Goal: Task Accomplishment & Management: Manage account settings

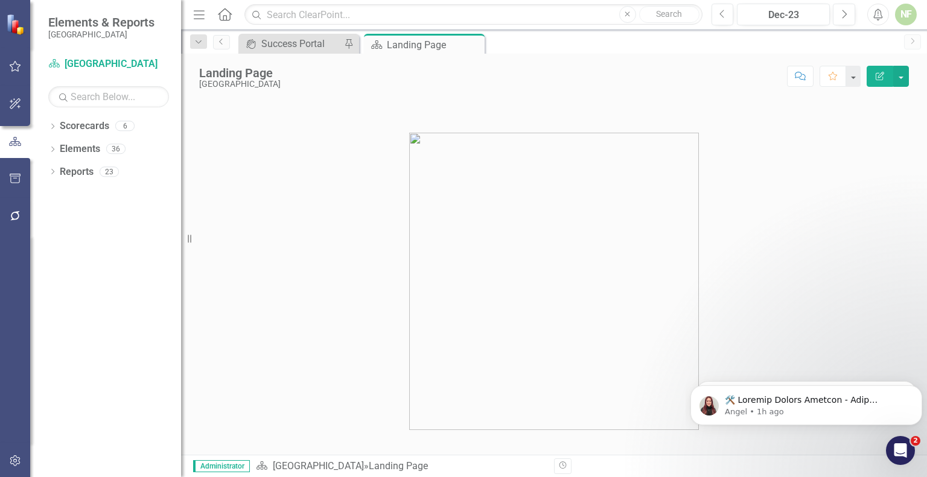
drag, startPoint x: 191, startPoint y: 238, endPoint x: 72, endPoint y: 244, distance: 118.4
click at [72, 244] on div "Elements & Reports [GEOGRAPHIC_DATA] Scorecard [GEOGRAPHIC_DATA] Search Dropdow…" at bounding box center [90, 238] width 181 height 477
click at [186, 238] on icon "Resize" at bounding box center [192, 239] width 12 height 10
drag, startPoint x: 186, startPoint y: 238, endPoint x: 75, endPoint y: 220, distance: 112.4
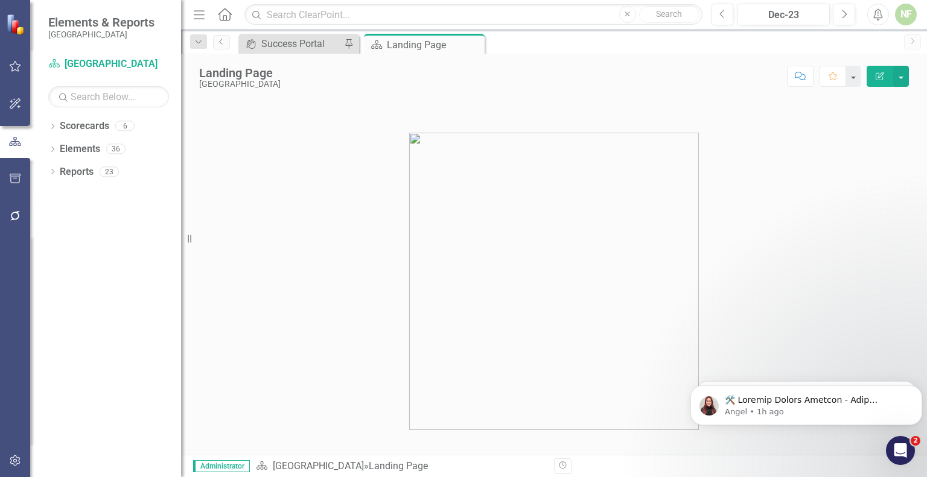
click at [75, 220] on div "Elements & Reports [GEOGRAPHIC_DATA] Scorecard [GEOGRAPHIC_DATA] Search Dropdow…" at bounding box center [90, 238] width 181 height 477
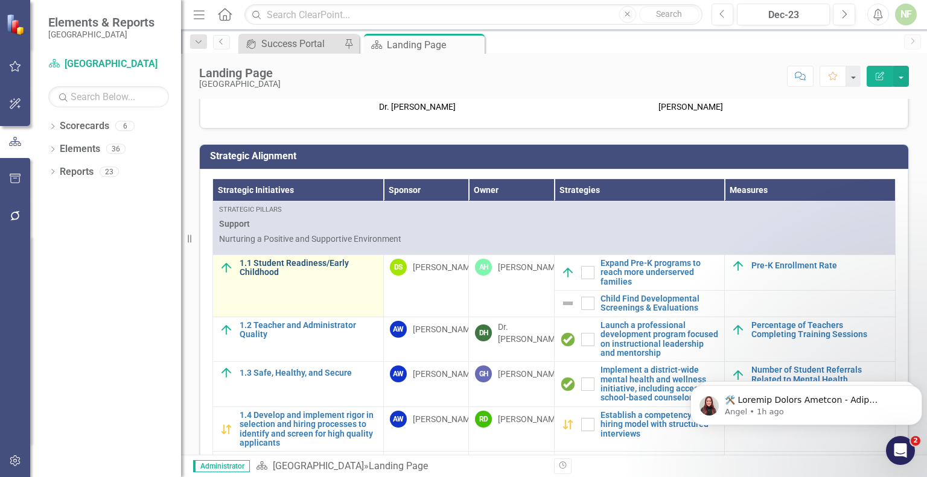
click at [331, 262] on link "1.1 Student Readiness/Early Childhood" at bounding box center [309, 268] width 138 height 19
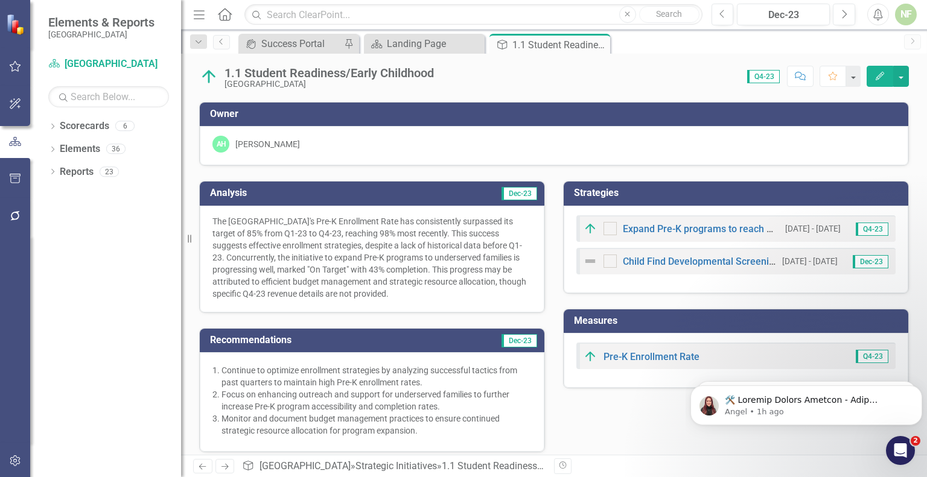
scroll to position [80, 0]
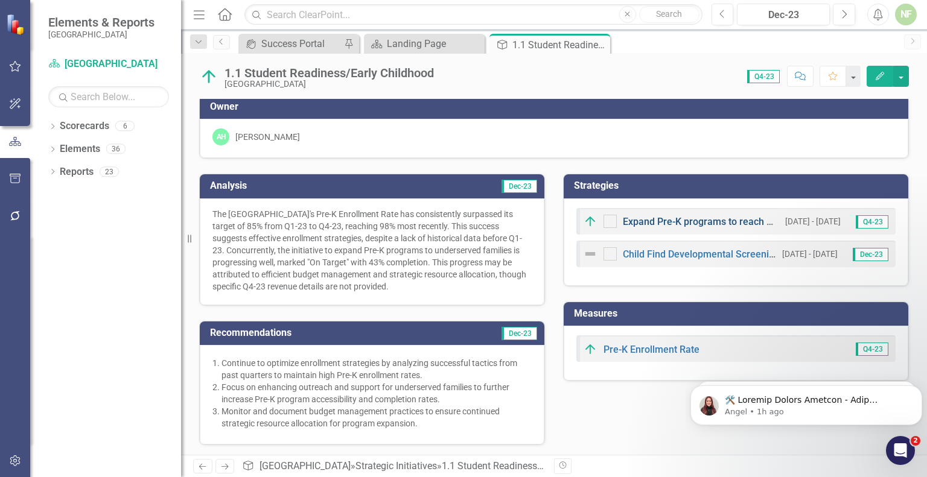
click at [682, 220] on link "Expand Pre-K programs to reach more underserved families" at bounding box center [753, 221] width 261 height 11
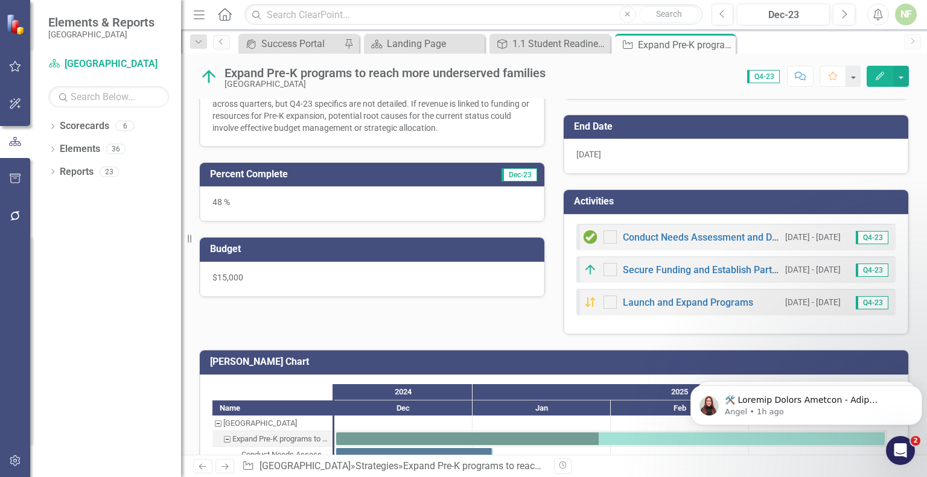
scroll to position [179, 0]
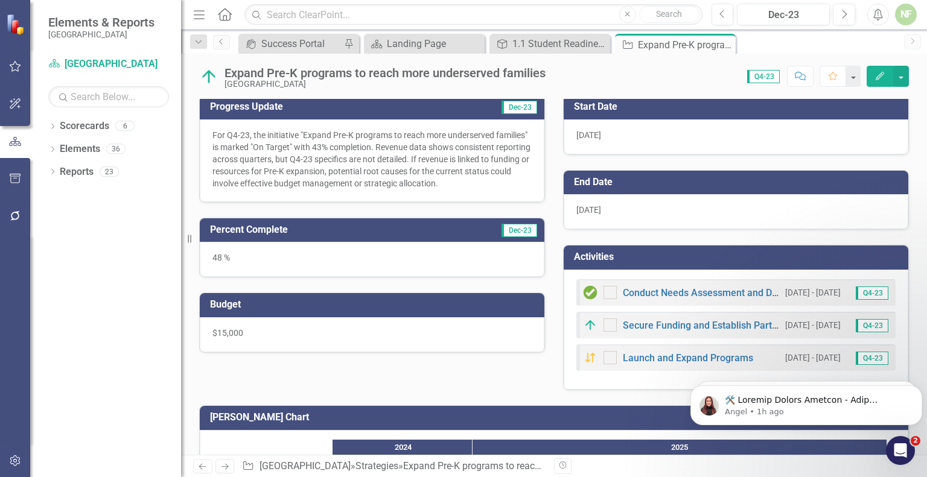
click at [515, 374] on div "Progress Update Dec-23 For Q4-23, the initiative "Expand Pre-K programs to reac…" at bounding box center [554, 235] width 728 height 311
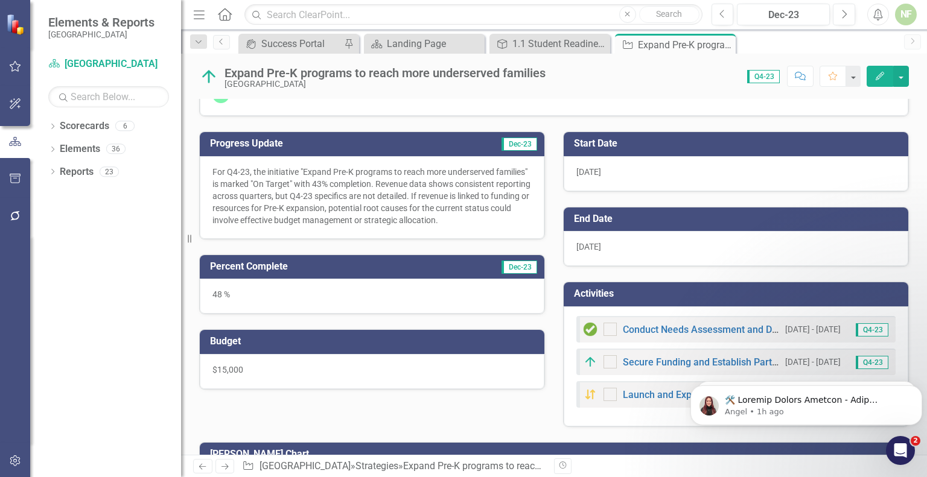
scroll to position [138, 0]
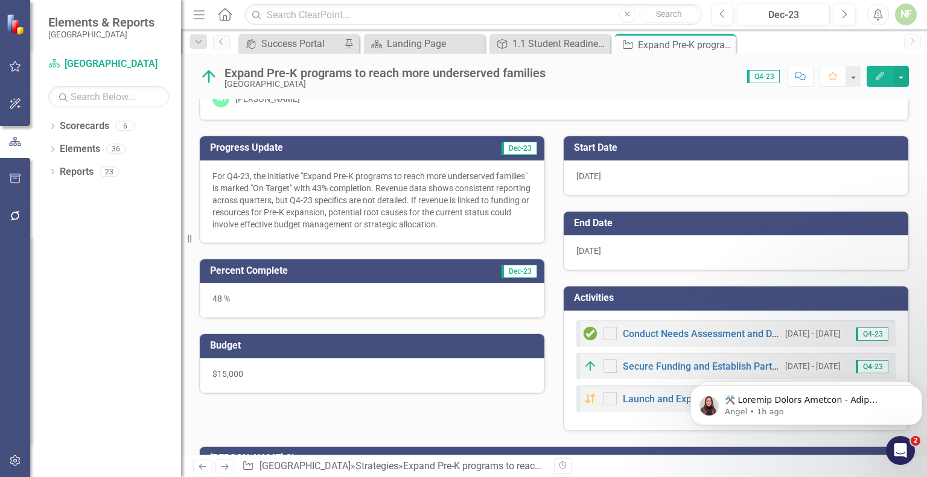
click at [407, 189] on p "For Q4-23, the initiative "Expand Pre-K programs to reach more underserved fami…" at bounding box center [371, 200] width 319 height 60
click at [425, 188] on p "For Q4-23, the initiative "Expand Pre-K programs to reach more underserved fami…" at bounding box center [371, 200] width 319 height 60
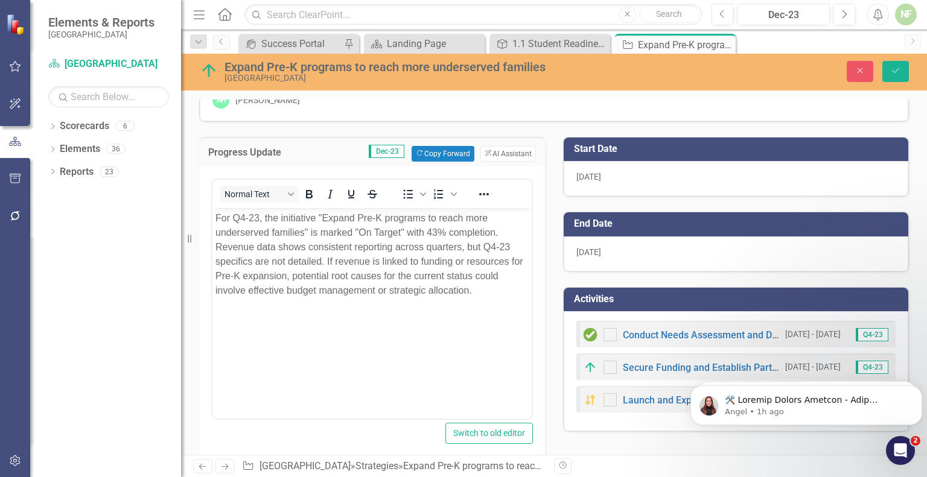
scroll to position [0, 0]
click at [544, 246] on div "Progress Update Dec-23 Copy Forward Copy Forward ClearPoint AI AI Assistant <p>…" at bounding box center [372, 293] width 364 height 343
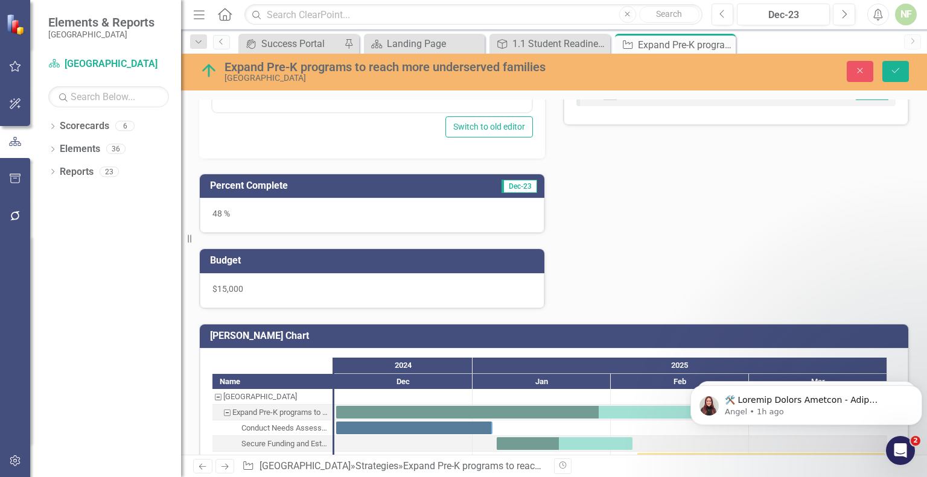
scroll to position [479, 0]
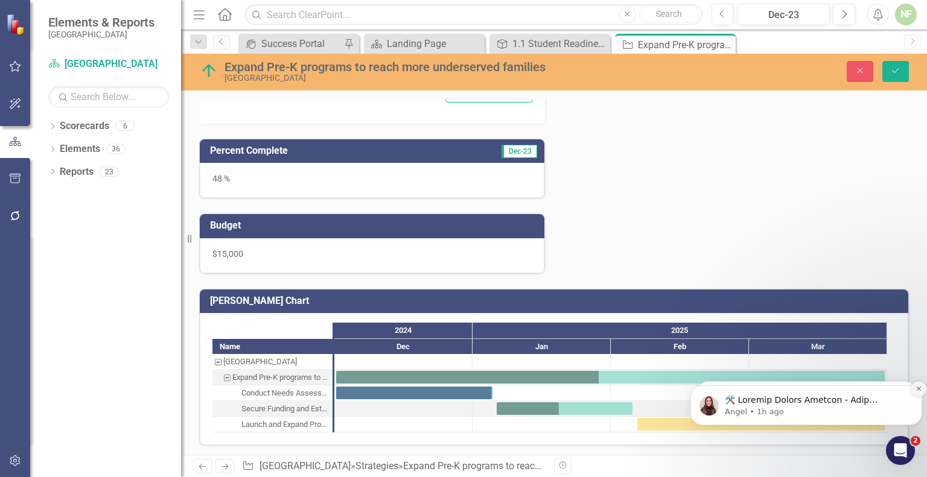
click at [916, 387] on icon "Dismiss notification" at bounding box center [918, 388] width 7 height 7
click at [916, 387] on icon "Dismiss notification" at bounding box center [918, 389] width 5 height 5
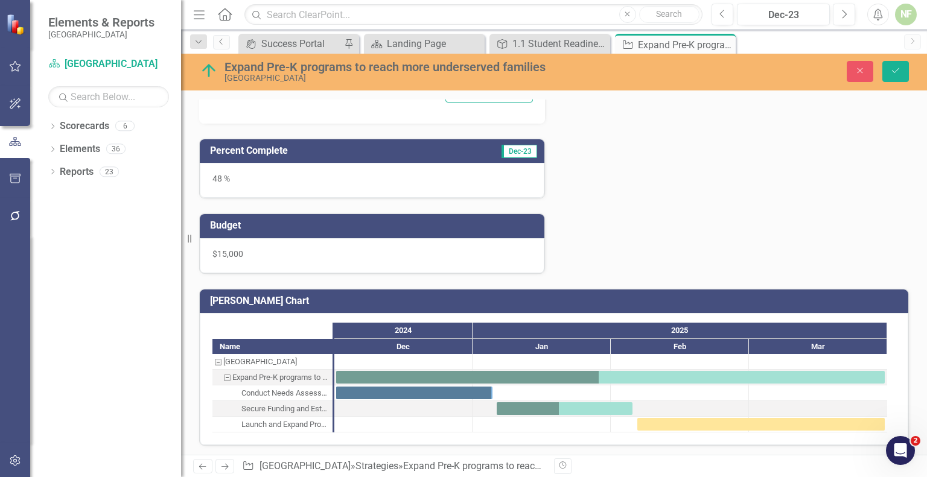
click at [270, 389] on div "Conduct Needs Assessment and Develop Strategy" at bounding box center [284, 393] width 87 height 16
click at [287, 393] on div "Conduct Needs Assessment and Develop Strategy" at bounding box center [284, 393] width 87 height 16
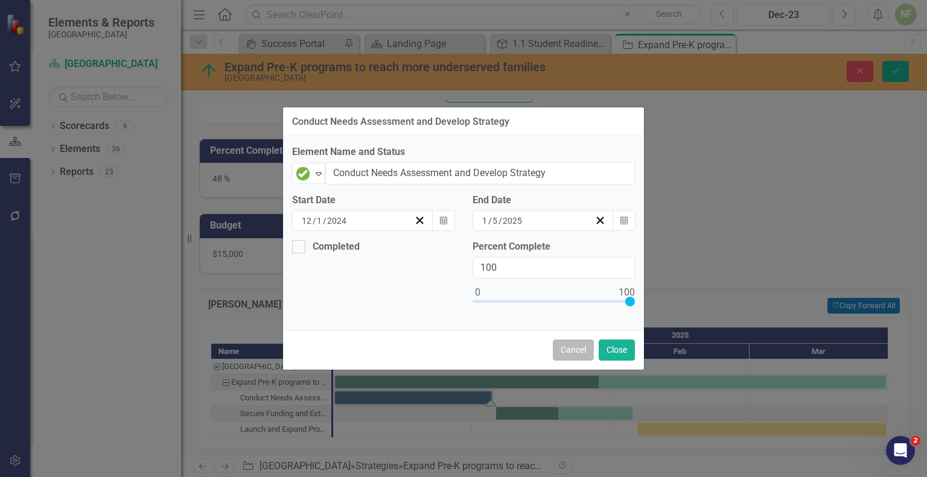
click at [568, 349] on button "Cancel" at bounding box center [573, 350] width 41 height 21
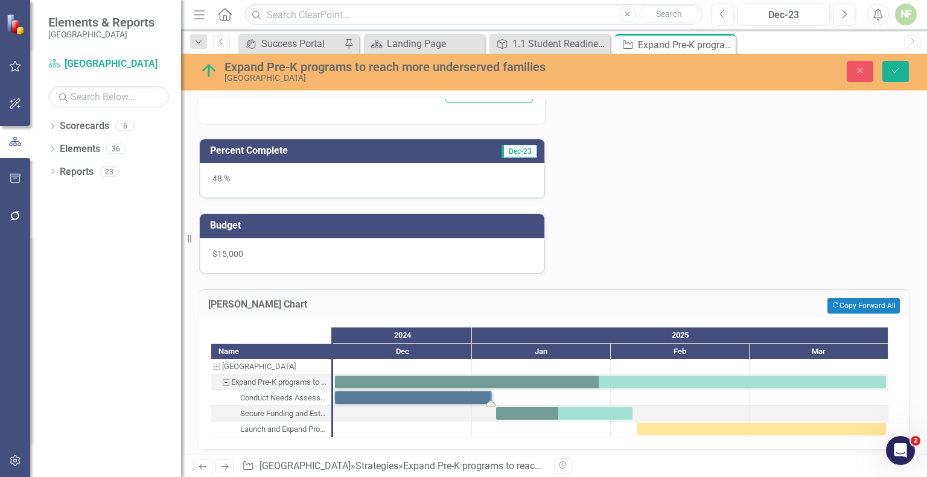
click at [448, 396] on div "Task: Start date: 2024-12-01 End date: 2025-01-05" at bounding box center [413, 398] width 157 height 13
click at [557, 40] on div "1.1 Student Readiness/Early Childhood" at bounding box center [552, 43] width 80 height 15
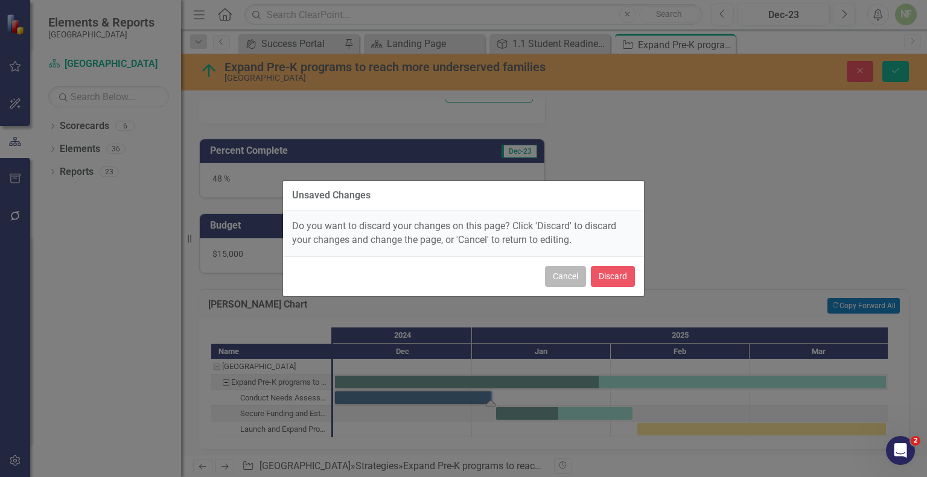
click at [562, 270] on button "Cancel" at bounding box center [565, 276] width 41 height 21
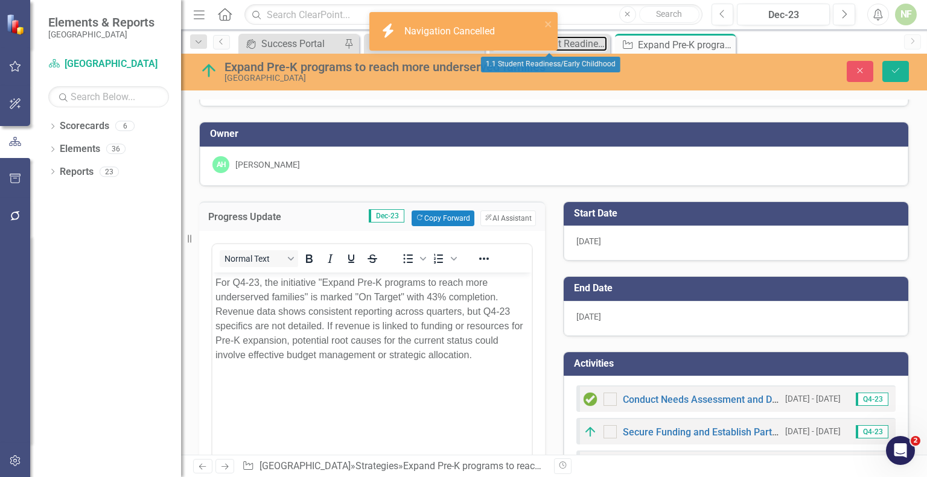
scroll to position [0, 0]
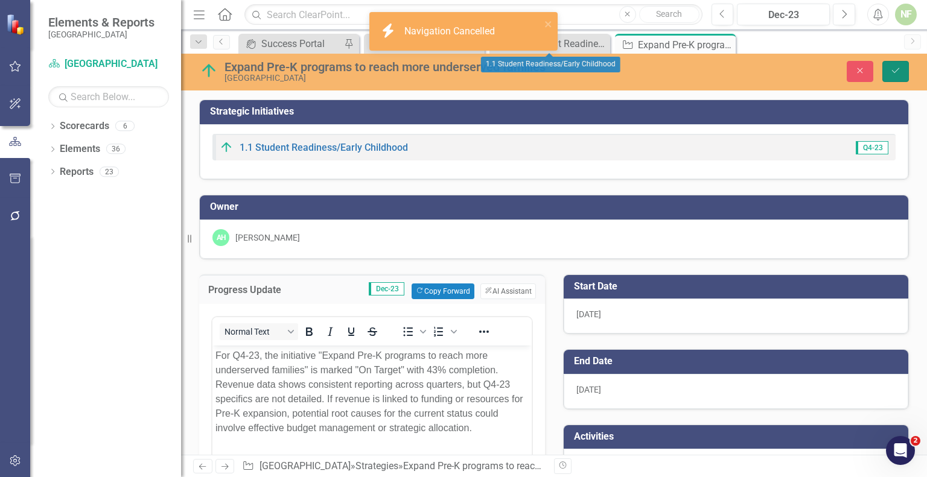
click at [903, 73] on button "Save" at bounding box center [895, 71] width 27 height 21
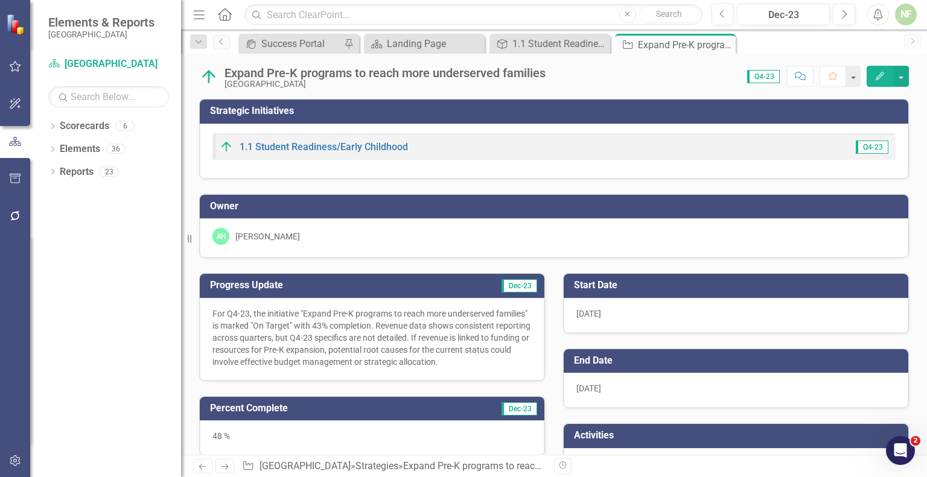
scroll to position [295, 0]
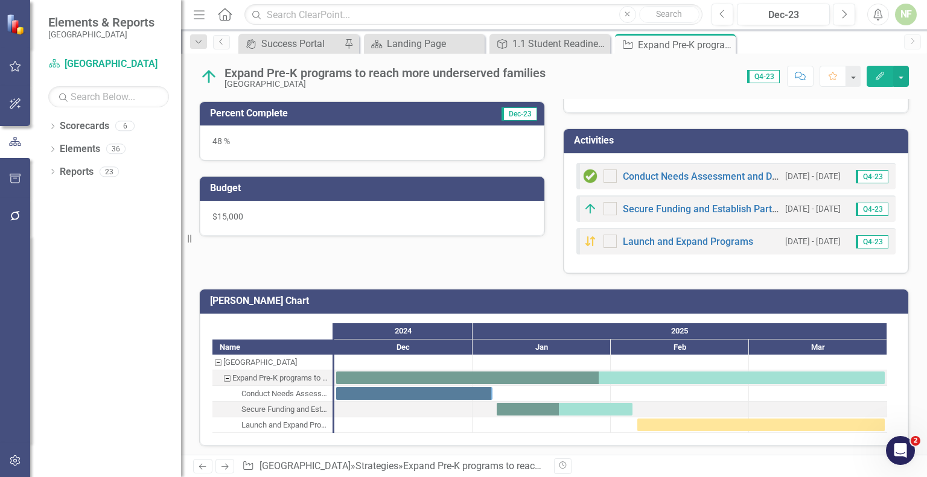
click at [294, 388] on div "Conduct Needs Assessment and Develop Strategy" at bounding box center [284, 394] width 87 height 16
click at [289, 389] on div "Conduct Needs Assessment and Develop Strategy" at bounding box center [284, 394] width 87 height 16
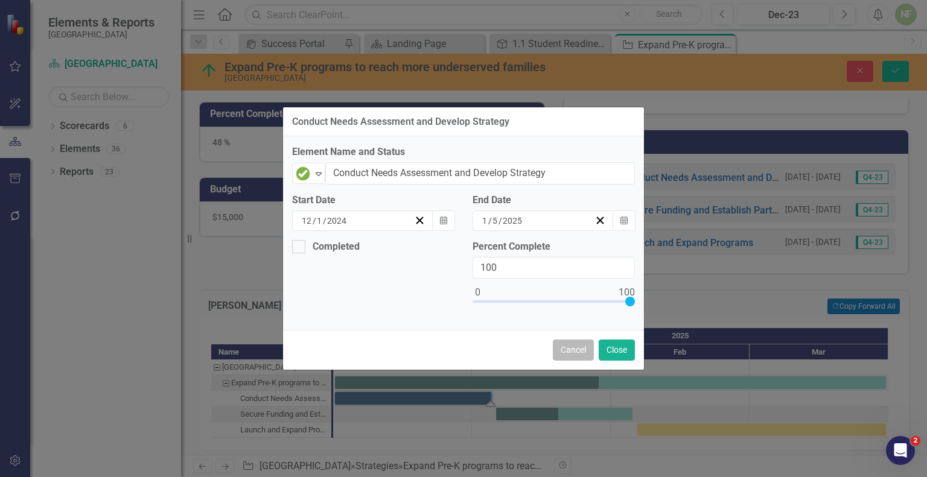
click at [578, 349] on button "Cancel" at bounding box center [573, 350] width 41 height 21
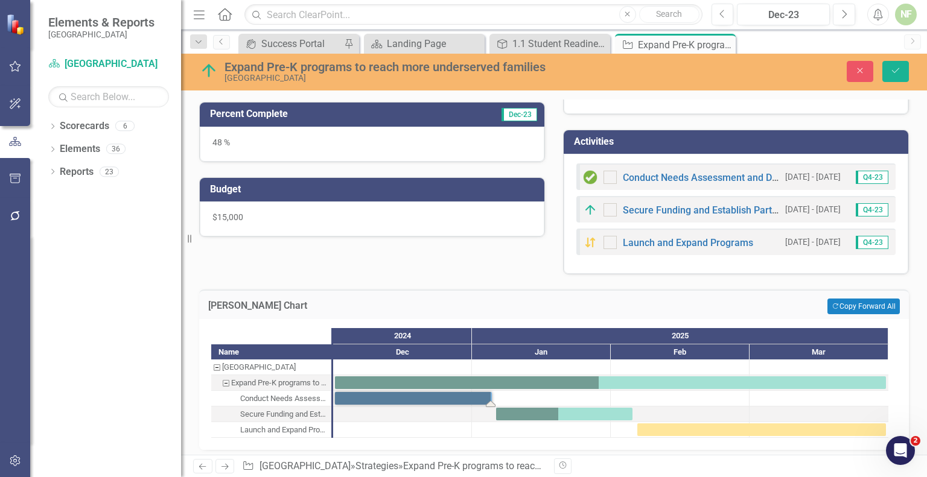
click at [417, 395] on div "Task: Start date: 2024-12-01 End date: 2025-01-05" at bounding box center [413, 398] width 157 height 13
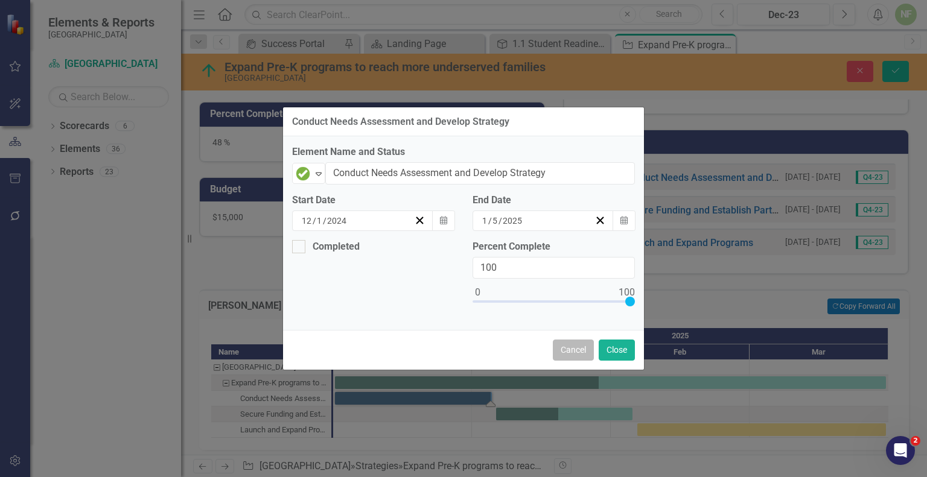
click at [579, 346] on button "Cancel" at bounding box center [573, 350] width 41 height 21
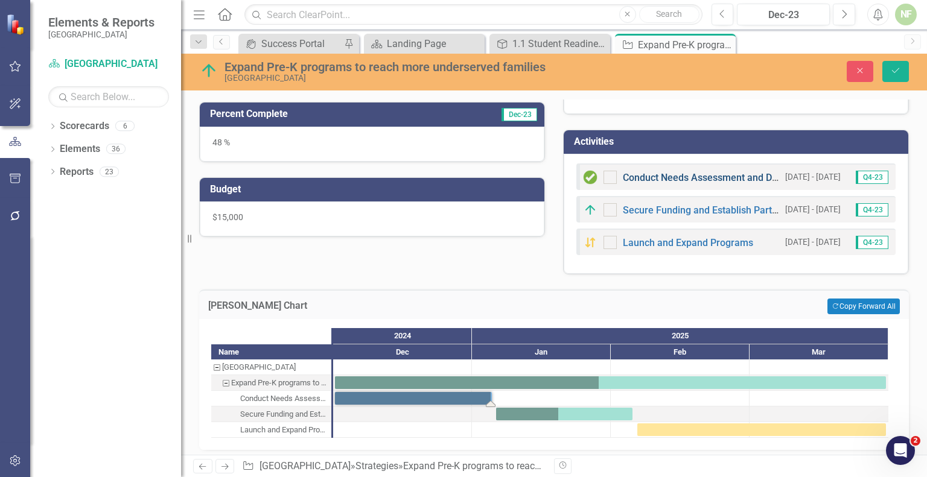
click at [684, 178] on link "Conduct Needs Assessment and Develop Strategy" at bounding box center [731, 177] width 217 height 11
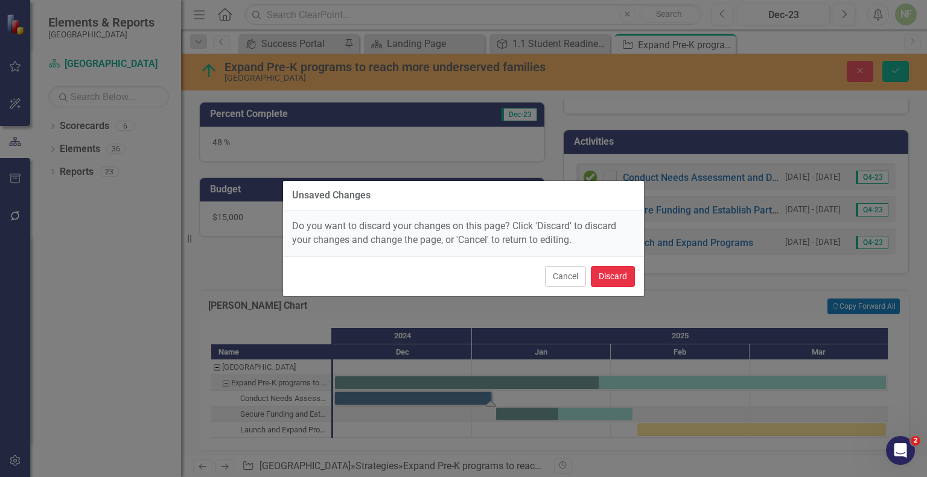
click at [618, 270] on button "Discard" at bounding box center [613, 276] width 44 height 21
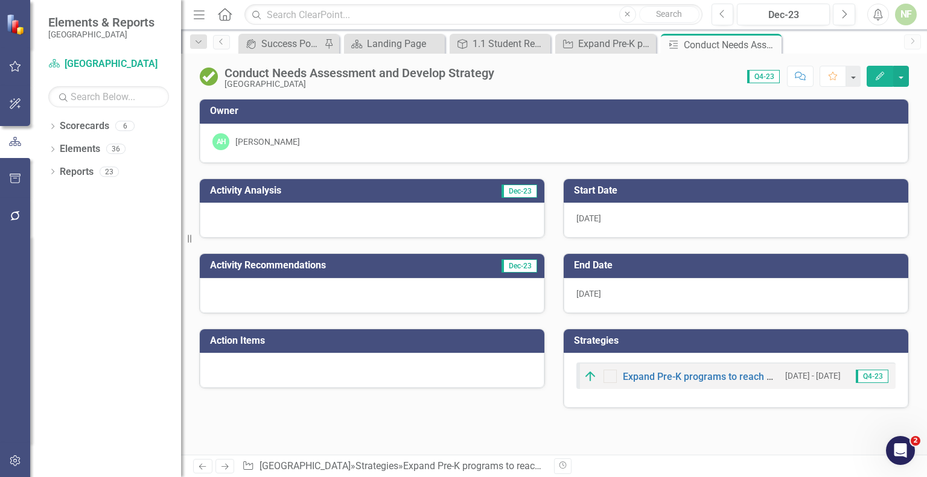
click at [275, 364] on div at bounding box center [372, 370] width 344 height 35
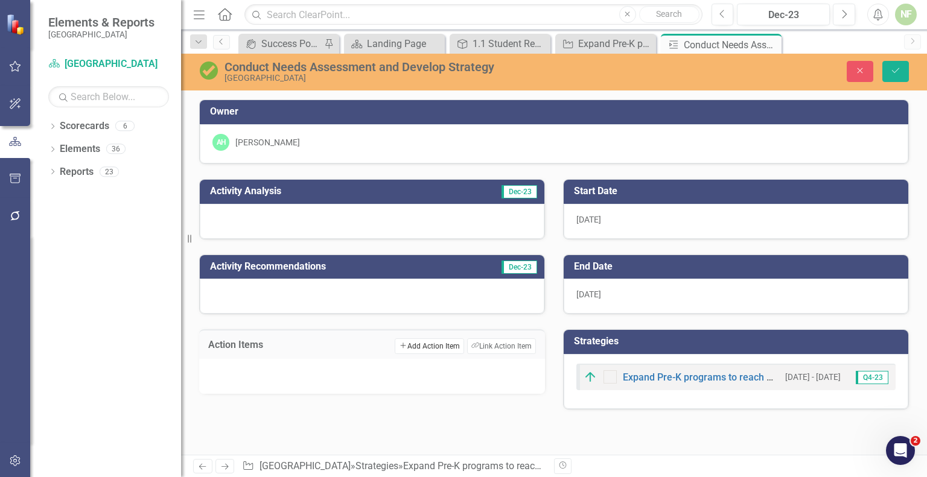
click at [433, 344] on button "Add Add Action Item" at bounding box center [429, 346] width 69 height 16
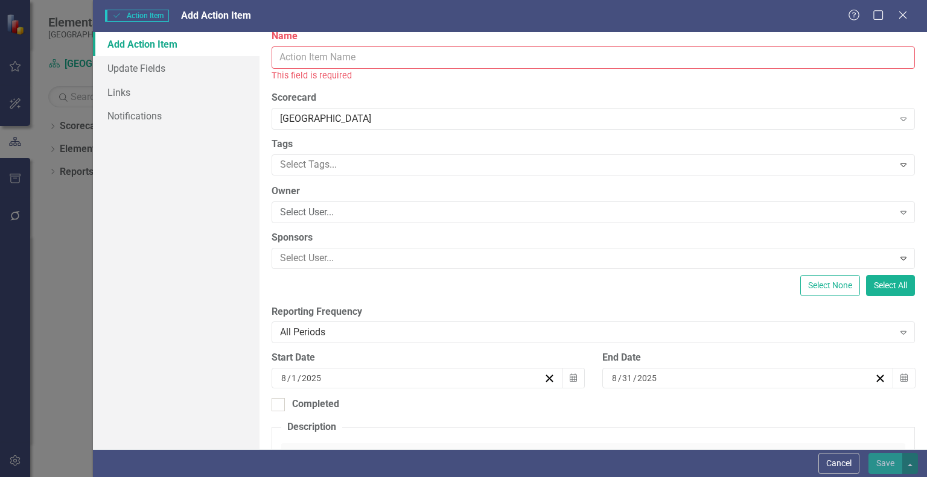
scroll to position [11, 0]
click at [794, 159] on div at bounding box center [584, 165] width 618 height 16
click at [840, 135] on div "ClearPoint Can Do More! How ClearPoint Can Help Close Enterprise plans can auto…" at bounding box center [592, 240] width 667 height 417
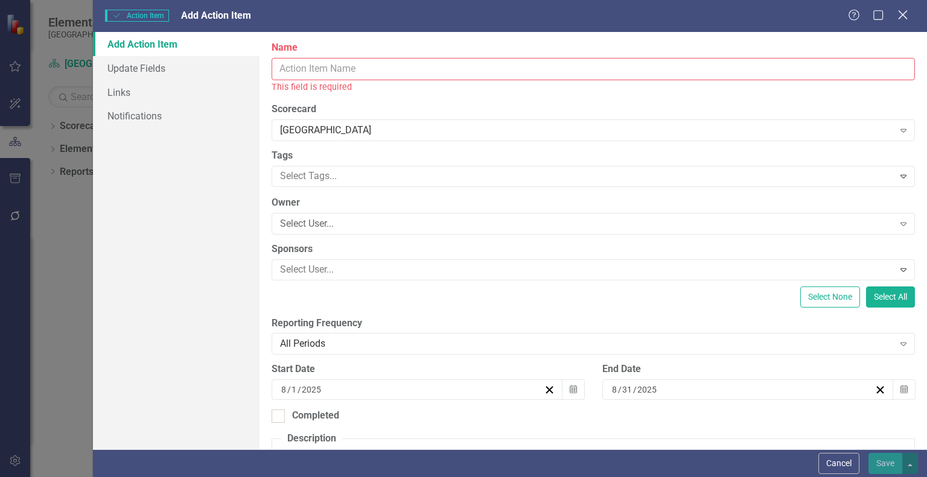
click at [900, 17] on icon at bounding box center [902, 14] width 9 height 9
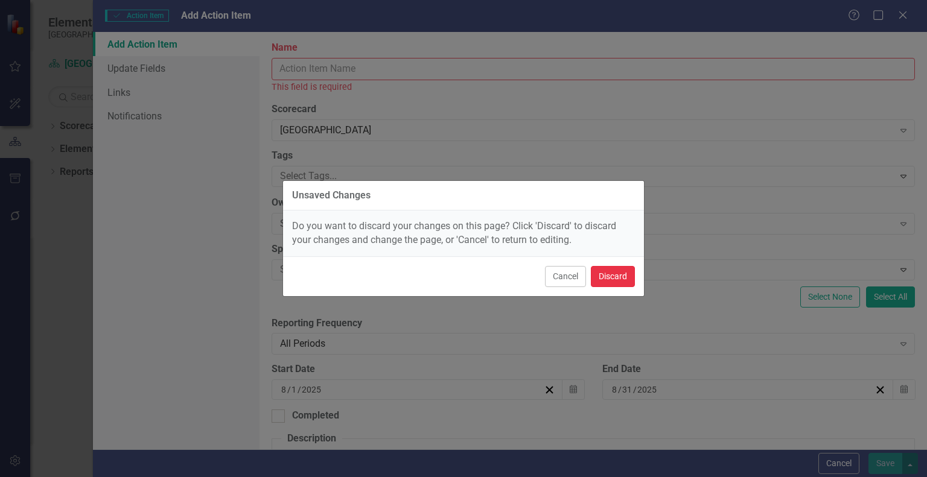
click at [615, 275] on button "Discard" at bounding box center [613, 276] width 44 height 21
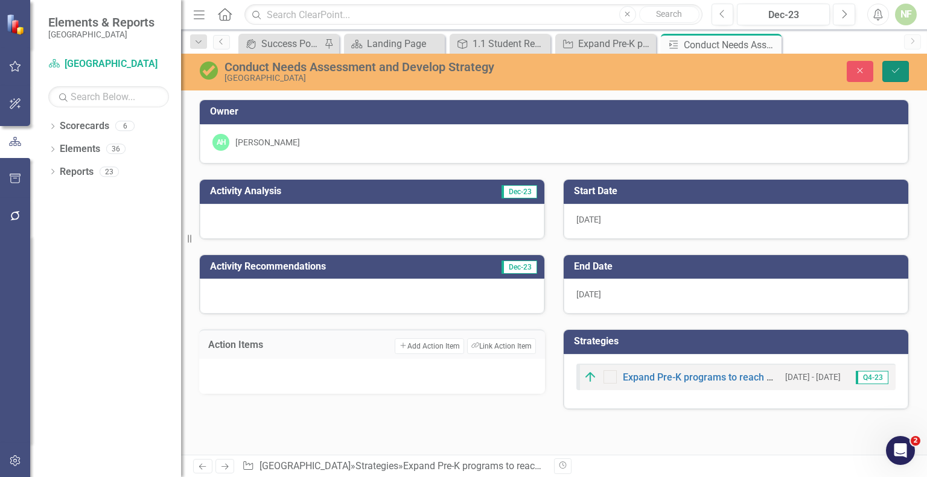
click at [896, 72] on icon "Save" at bounding box center [895, 70] width 11 height 8
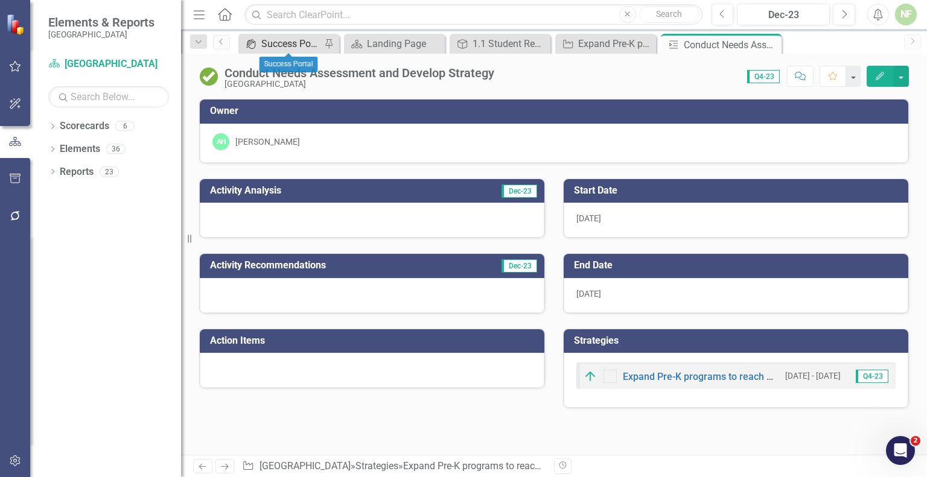
click at [310, 36] on div "Success Portal" at bounding box center [291, 43] width 60 height 15
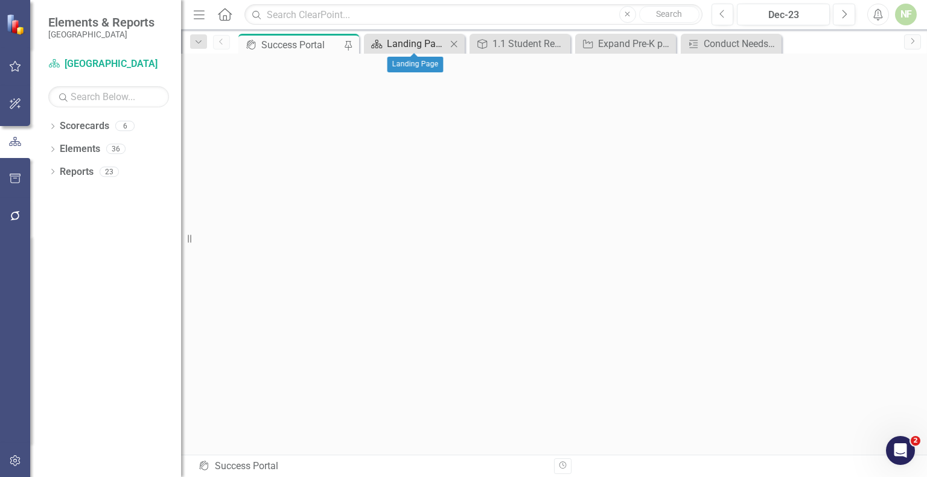
click at [406, 42] on div "Landing Page" at bounding box center [417, 43] width 60 height 15
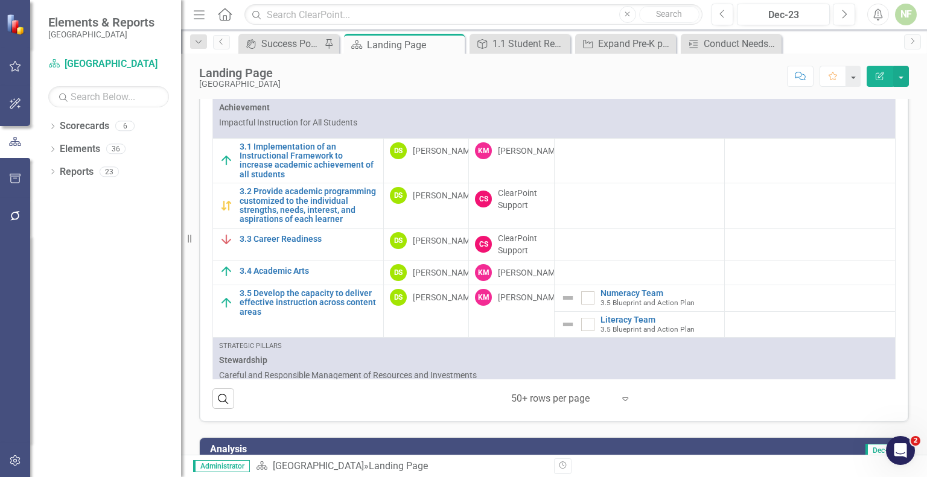
scroll to position [618, 0]
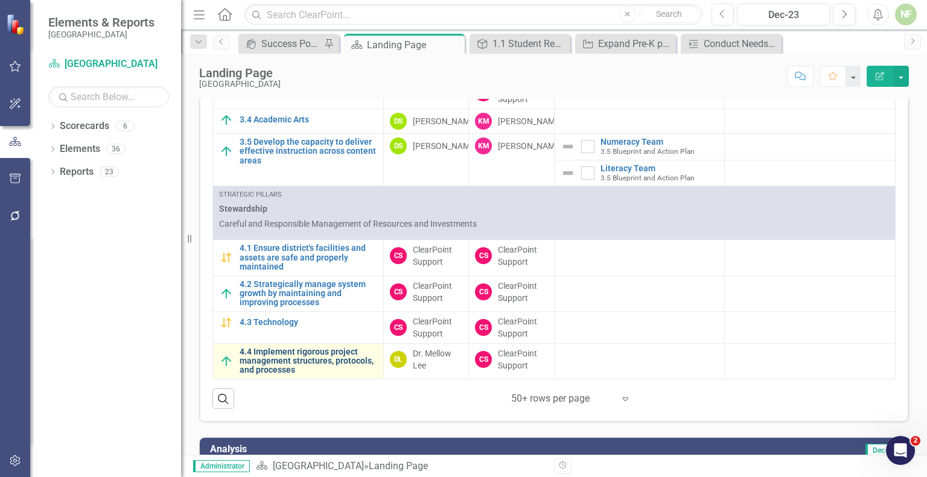
click at [296, 349] on link "4.4 Implement rigorous project management structures, protocols, and processes" at bounding box center [309, 361] width 138 height 28
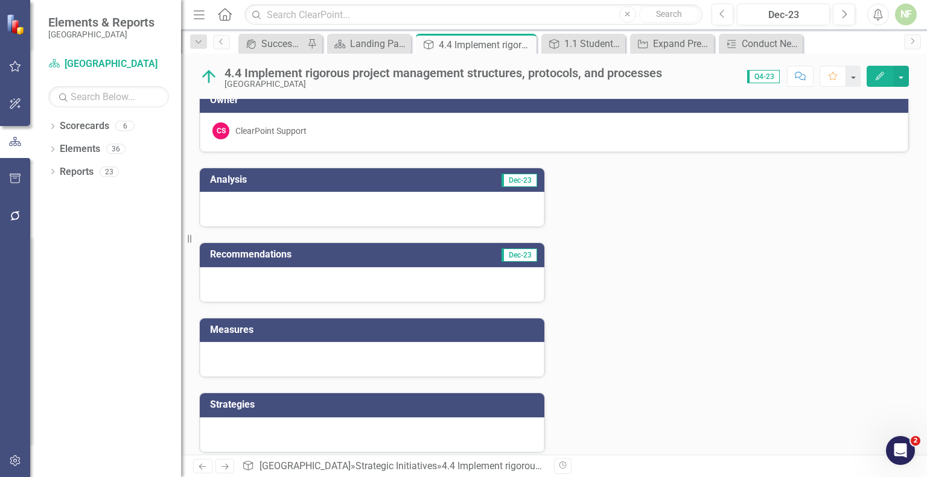
scroll to position [19, 0]
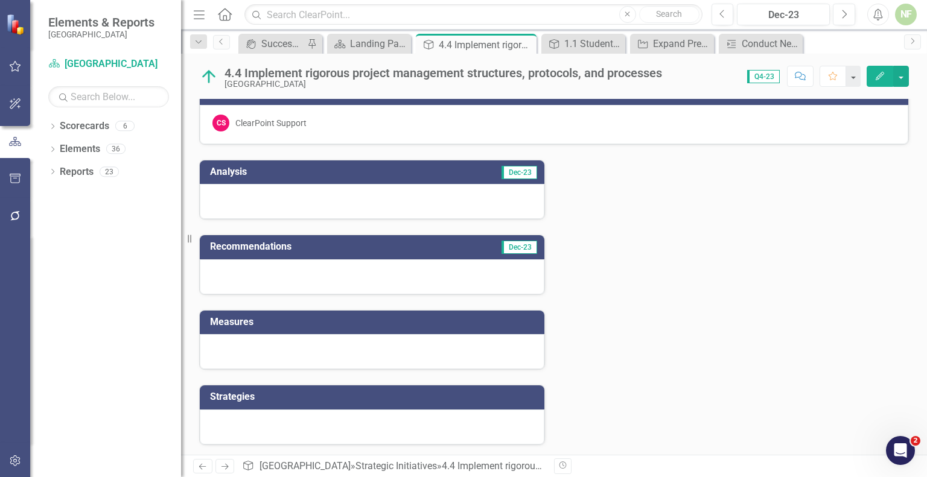
click at [463, 261] on div at bounding box center [372, 276] width 344 height 35
click at [420, 271] on div at bounding box center [372, 276] width 344 height 35
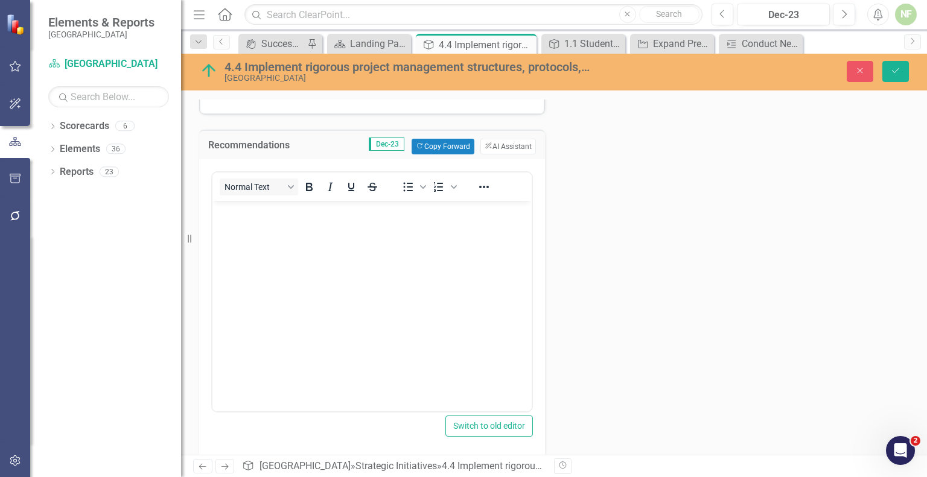
scroll to position [0, 0]
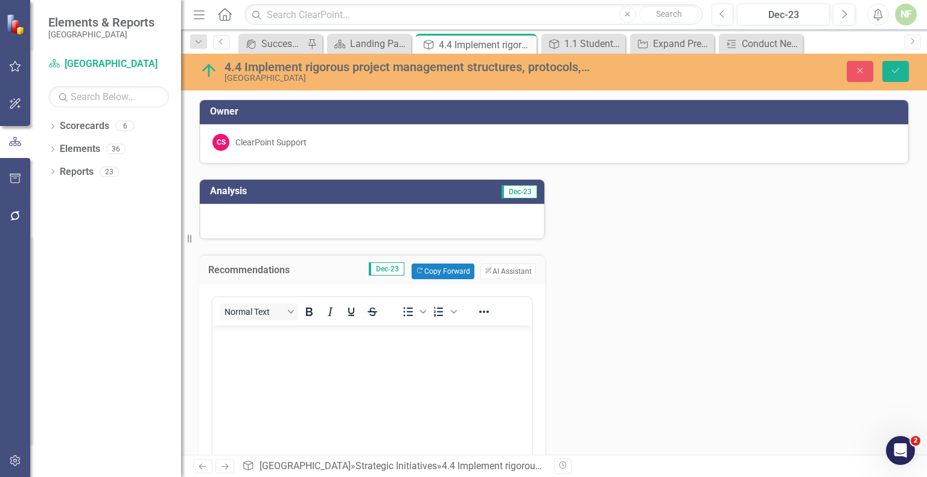
click at [648, 297] on div "Analysis Dec-23 Recommendations Dec-23 Copy Forward Copy Forward ClearPoint AI …" at bounding box center [554, 448] width 728 height 569
click at [859, 78] on button "Close" at bounding box center [859, 71] width 27 height 21
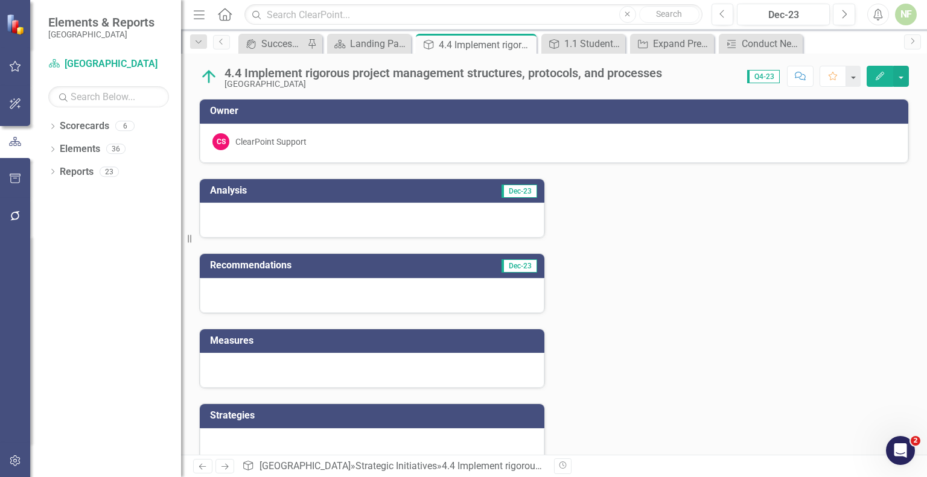
scroll to position [19, 0]
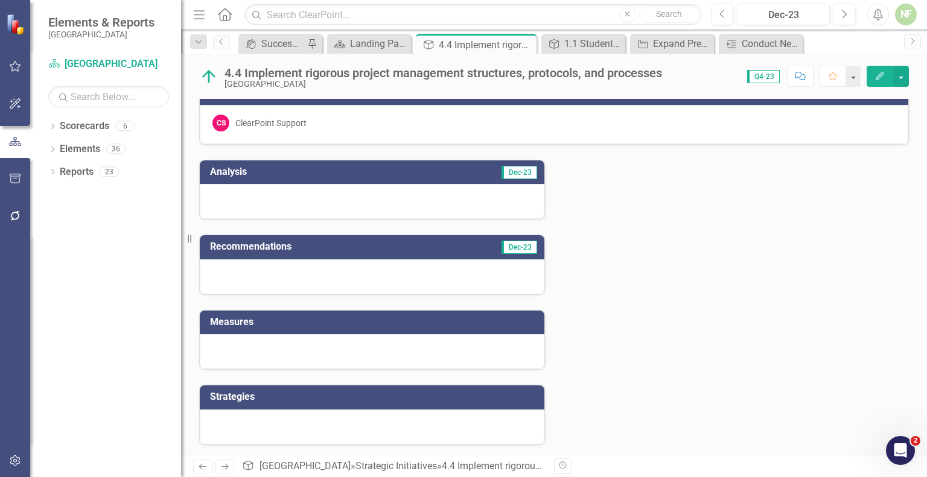
click at [400, 422] on div at bounding box center [372, 427] width 344 height 35
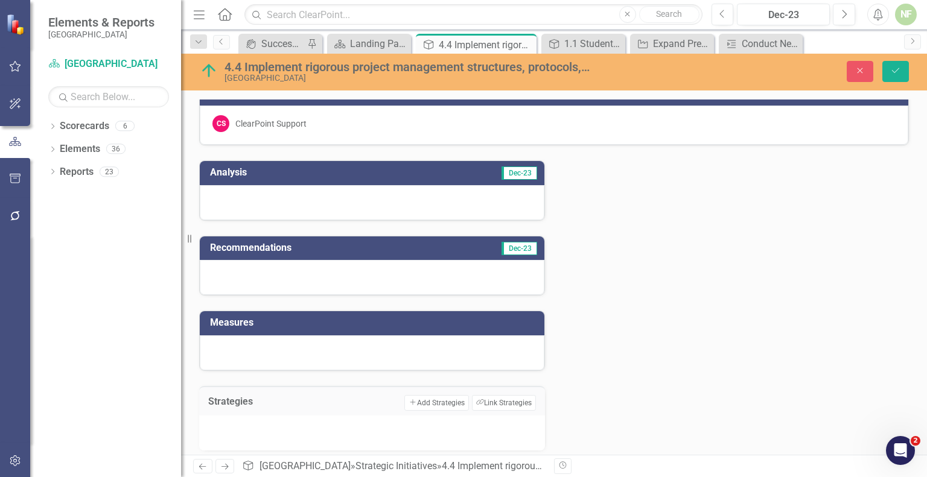
click at [657, 267] on div "Analysis Dec-23 Recommendations Dec-23 Measures Strategies Add Add Strategies L…" at bounding box center [554, 297] width 728 height 305
click at [854, 68] on button "Close" at bounding box center [859, 71] width 27 height 21
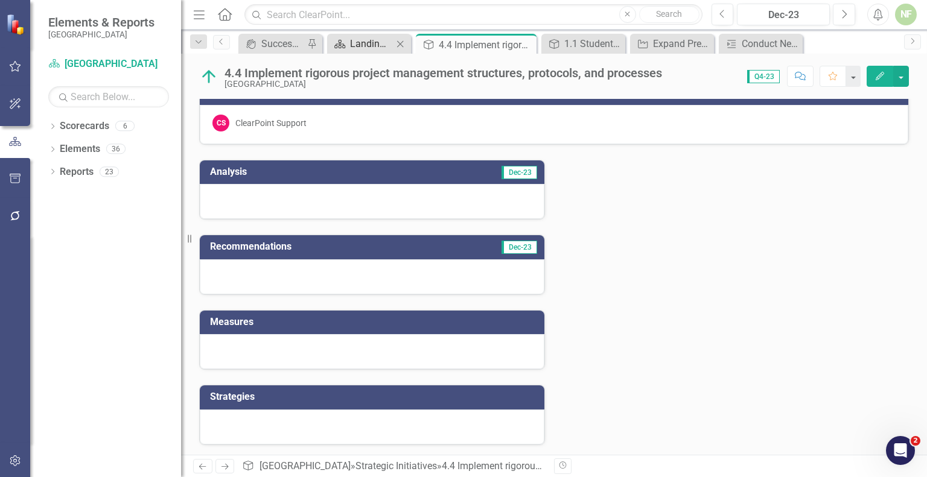
click at [381, 40] on div "Landing Page" at bounding box center [371, 43] width 43 height 15
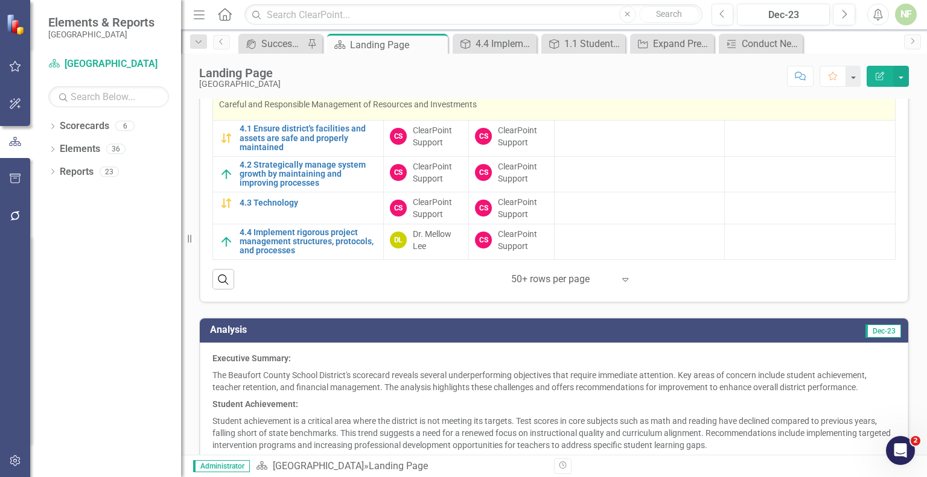
scroll to position [830, 0]
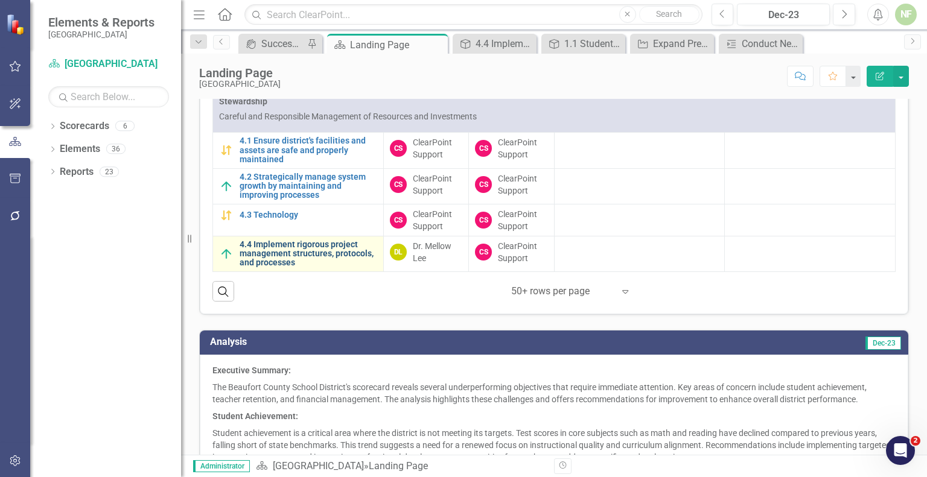
click at [306, 243] on link "4.4 Implement rigorous project management structures, protocols, and processes" at bounding box center [309, 254] width 138 height 28
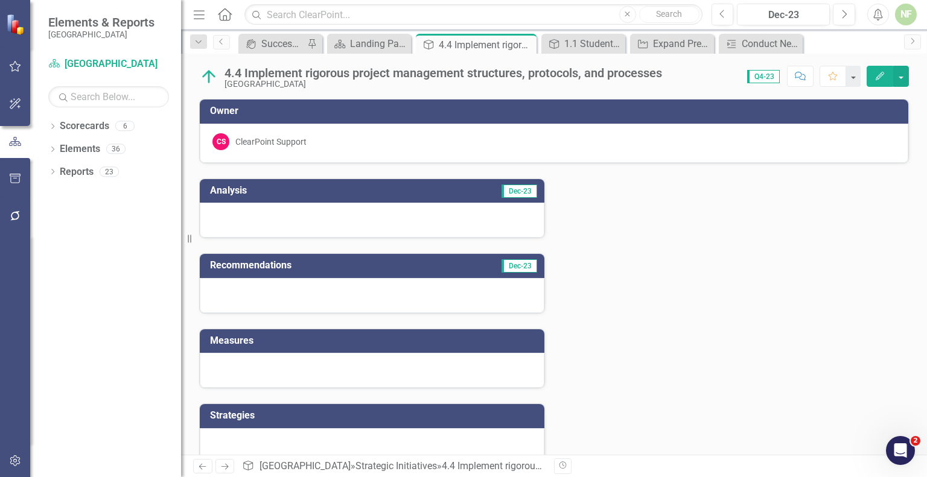
scroll to position [19, 0]
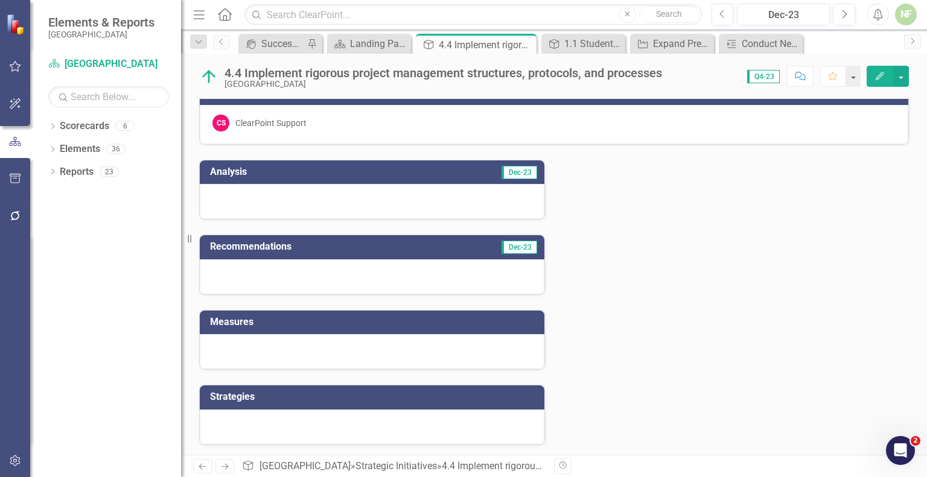
click at [389, 422] on div at bounding box center [372, 427] width 344 height 35
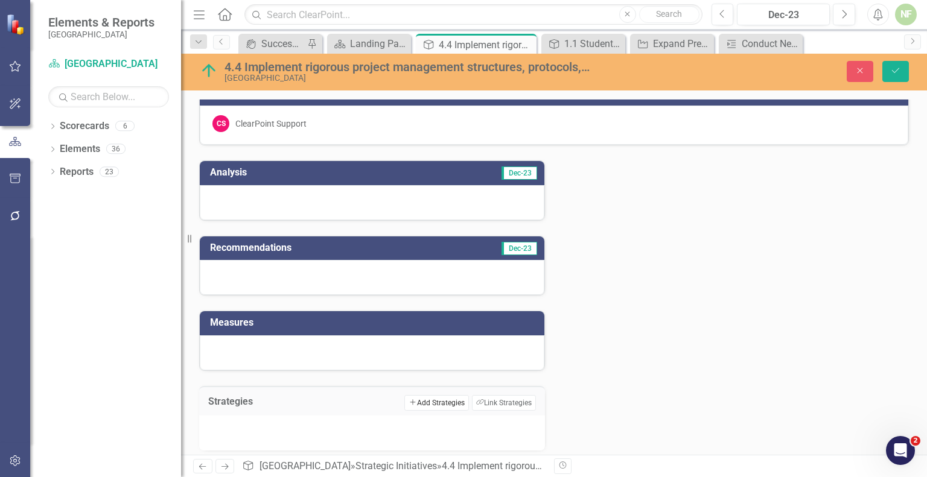
click at [444, 401] on button "Add Add Strategies" at bounding box center [436, 403] width 64 height 16
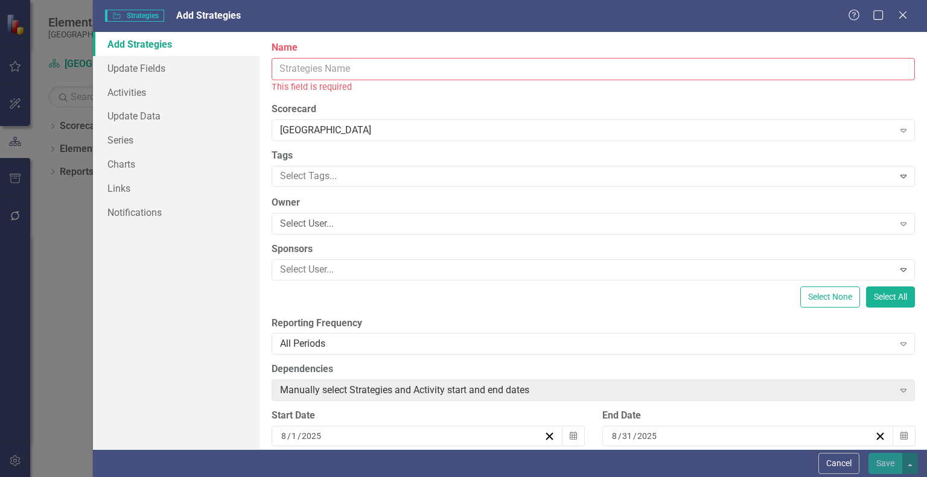
click at [303, 71] on input "Name" at bounding box center [592, 69] width 643 height 22
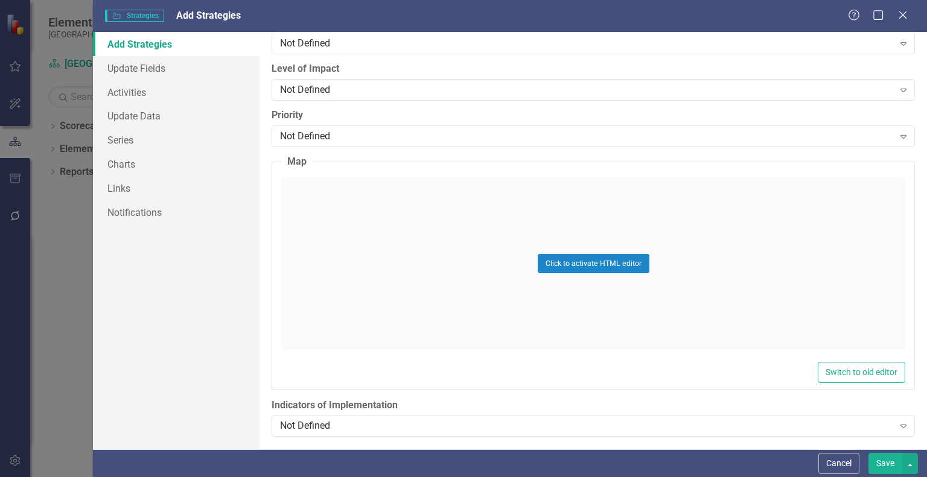
scroll to position [1109, 0]
type input "Test Strategy"
click at [889, 467] on button "Save" at bounding box center [885, 463] width 34 height 21
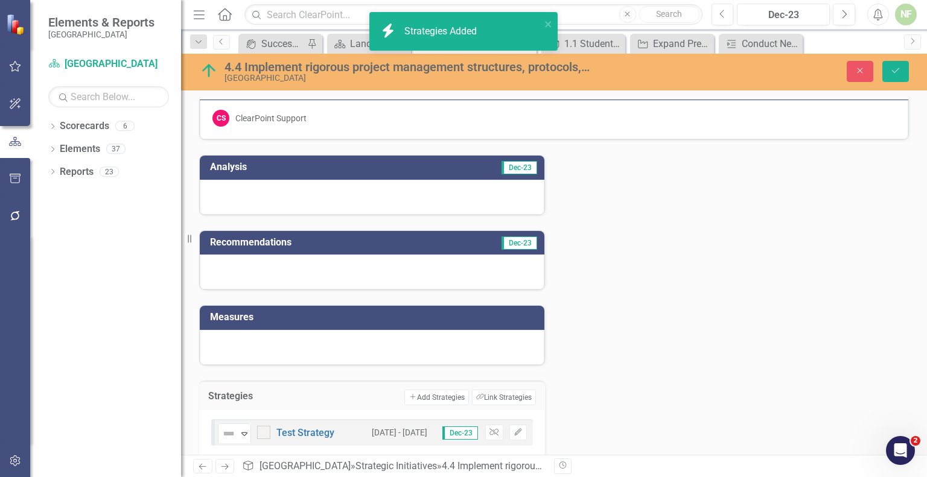
scroll to position [36, 0]
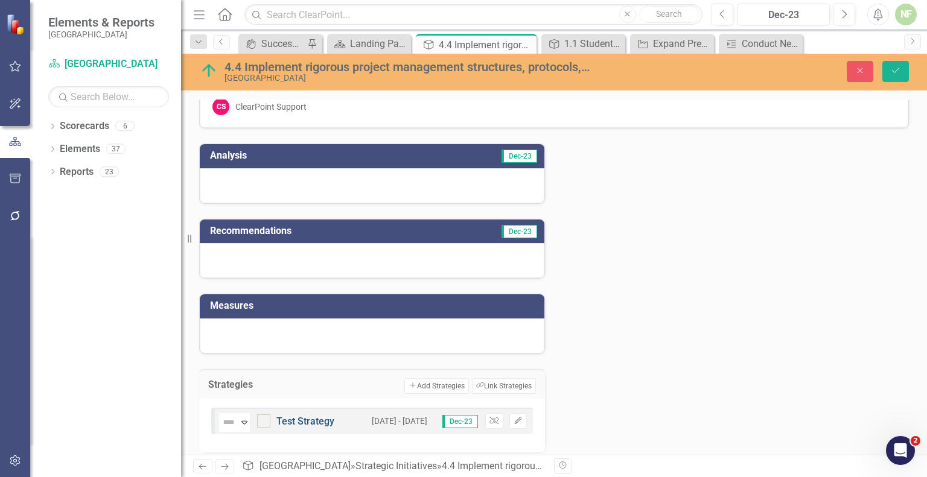
click at [304, 419] on link "Test Strategy" at bounding box center [305, 421] width 58 height 11
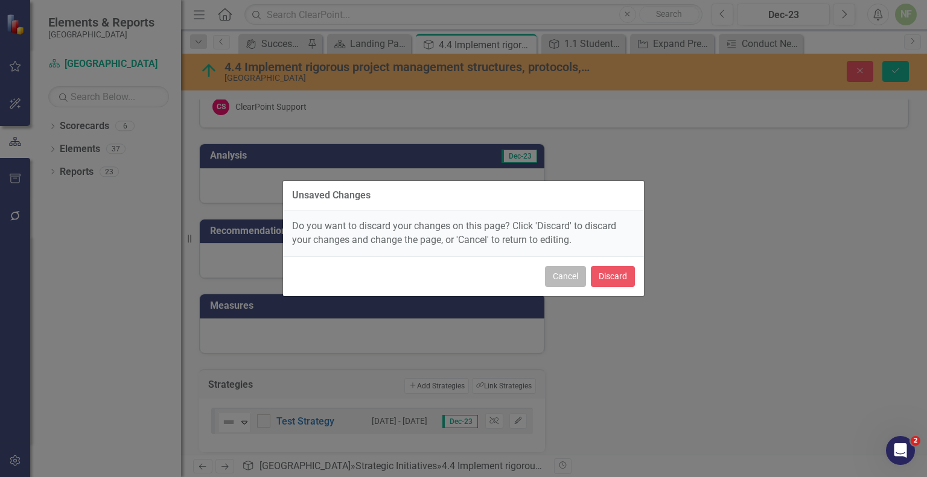
click at [565, 276] on button "Cancel" at bounding box center [565, 276] width 41 height 21
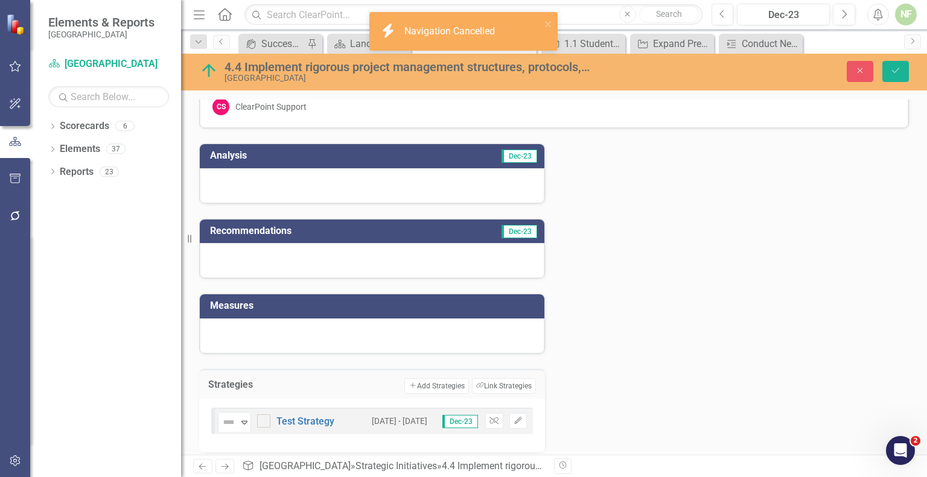
click at [895, 66] on div "Unsaved Changes Do you want to discard your changes on this page? Click 'Discar…" at bounding box center [463, 238] width 927 height 477
click at [895, 66] on button "Save" at bounding box center [895, 71] width 27 height 21
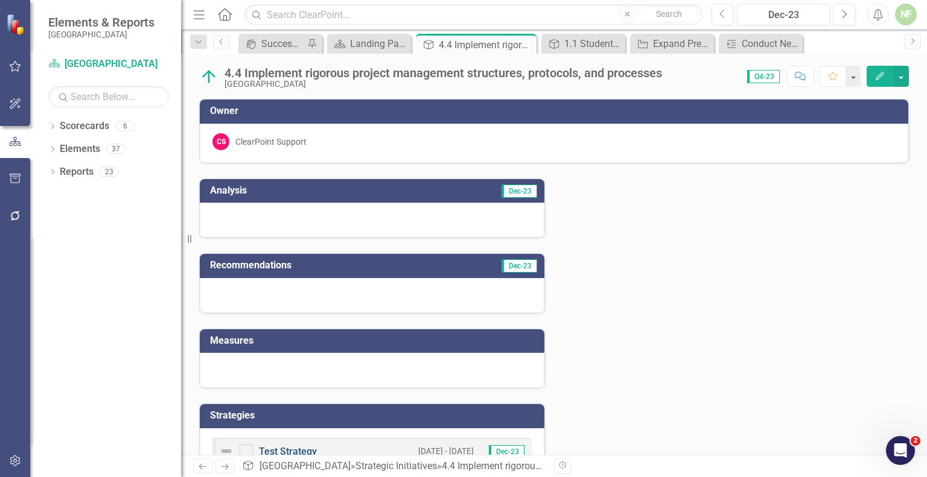
click at [289, 448] on link "Test Strategy" at bounding box center [288, 451] width 58 height 11
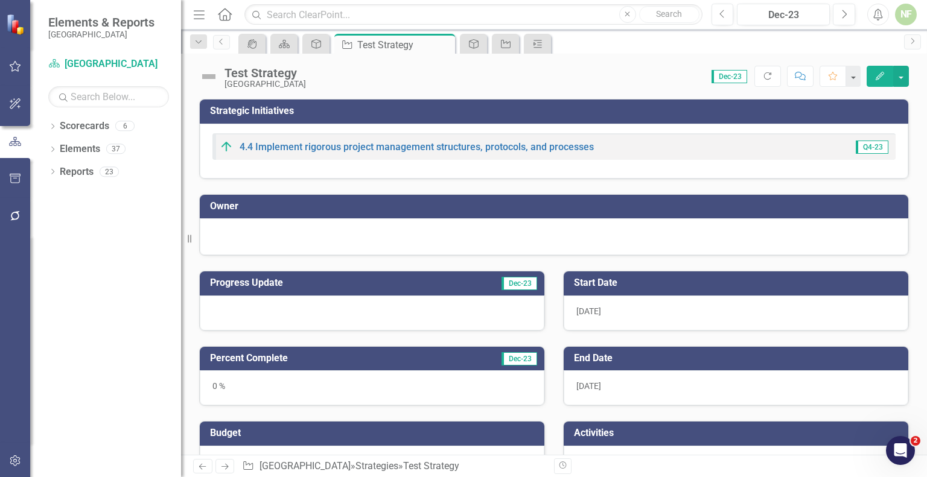
scroll to position [161, 0]
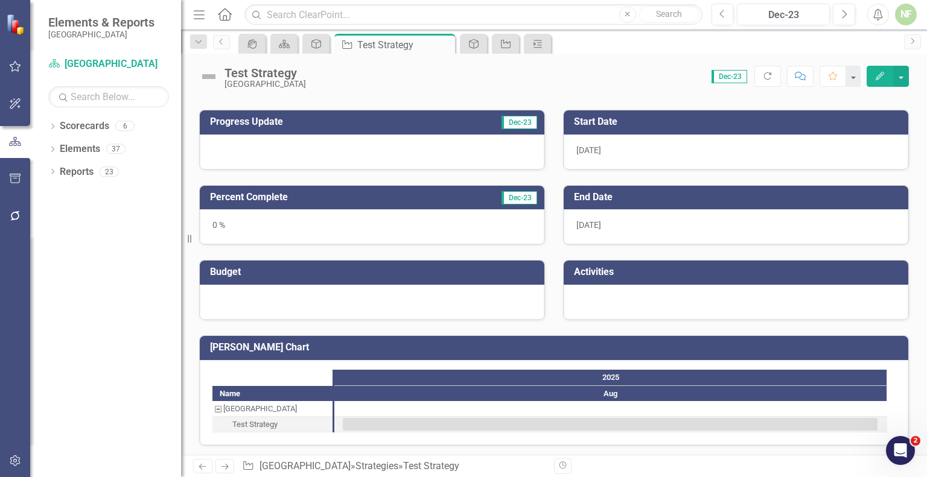
click at [627, 308] on div at bounding box center [735, 302] width 344 height 35
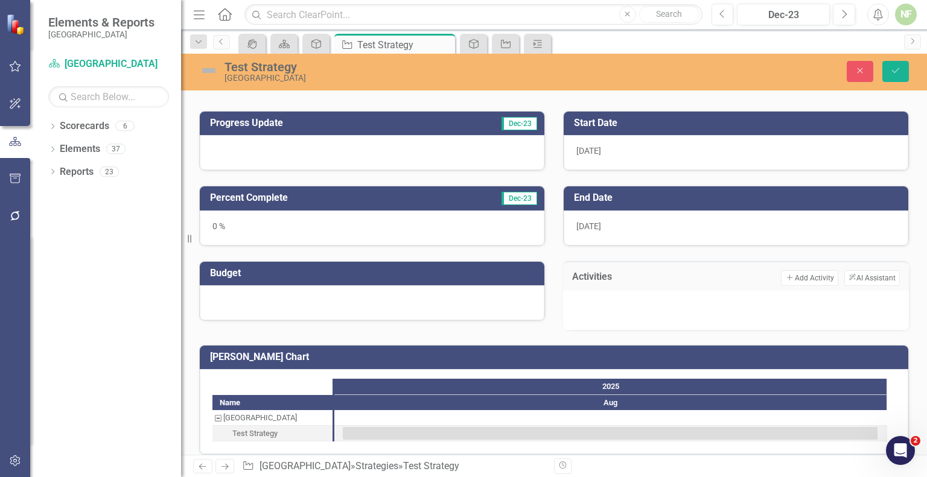
click at [661, 296] on div at bounding box center [736, 310] width 346 height 39
click at [789, 270] on button "Add Add Activity" at bounding box center [809, 278] width 57 height 16
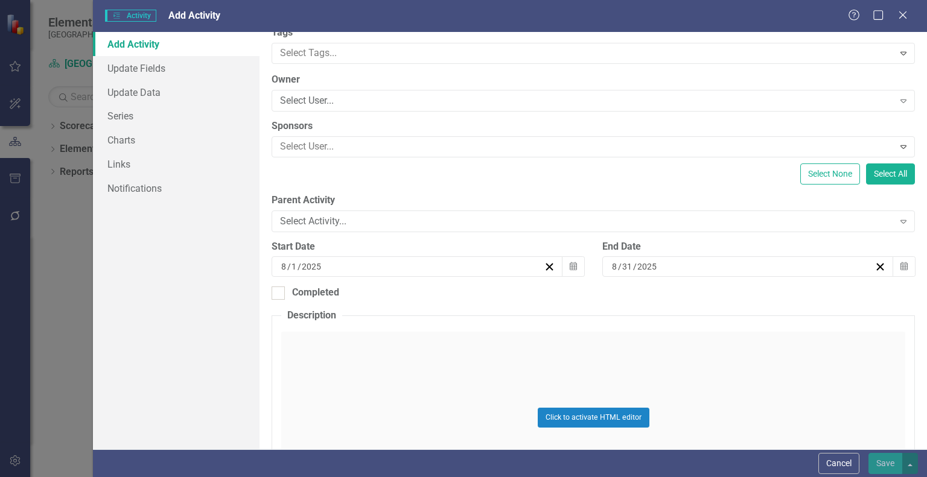
scroll to position [0, 0]
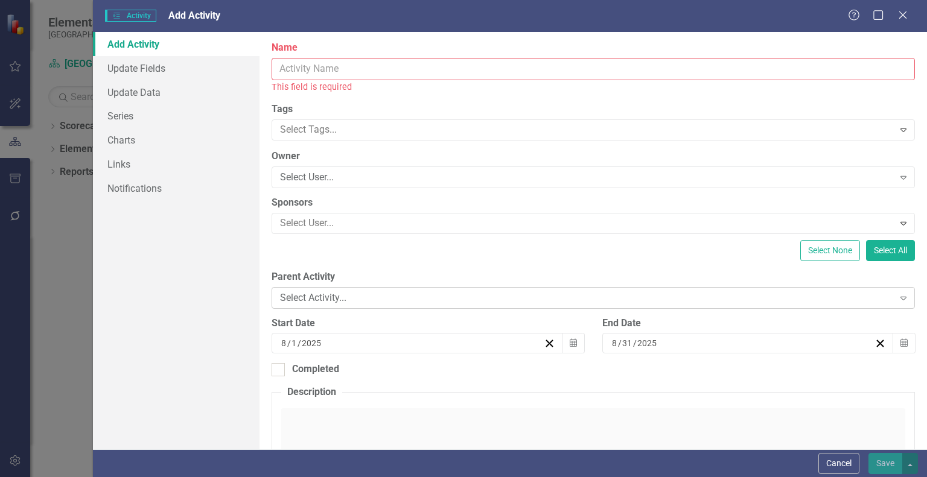
click at [681, 293] on div "Select Activity..." at bounding box center [586, 298] width 613 height 14
click at [674, 238] on div "ClearPoint Can Do More! How ClearPoint Can Help Close Enterprise plans can auto…" at bounding box center [592, 240] width 667 height 417
click at [903, 13] on icon "Close" at bounding box center [902, 14] width 15 height 11
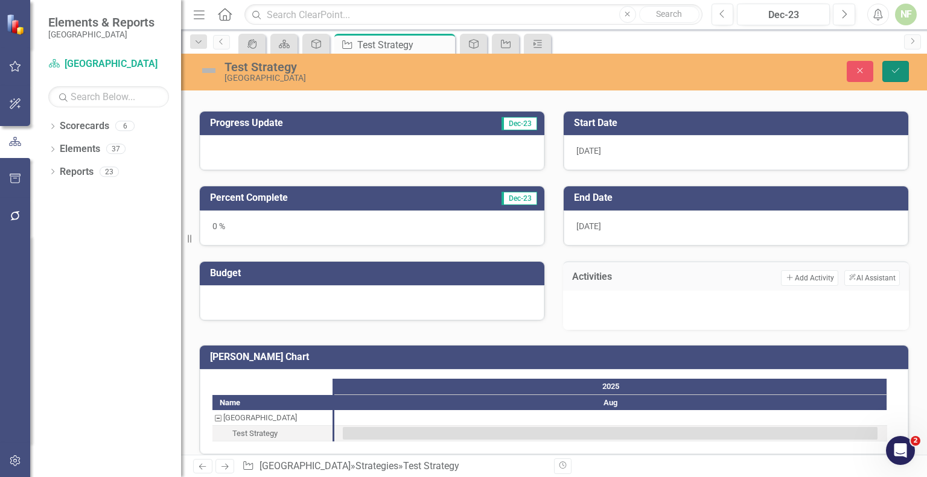
click at [900, 69] on icon "Save" at bounding box center [895, 70] width 11 height 8
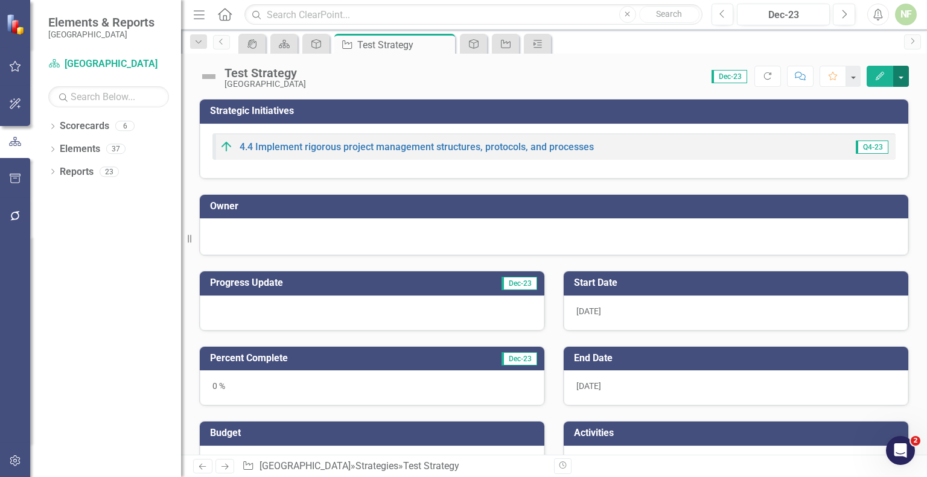
click at [903, 68] on button "button" at bounding box center [901, 76] width 16 height 21
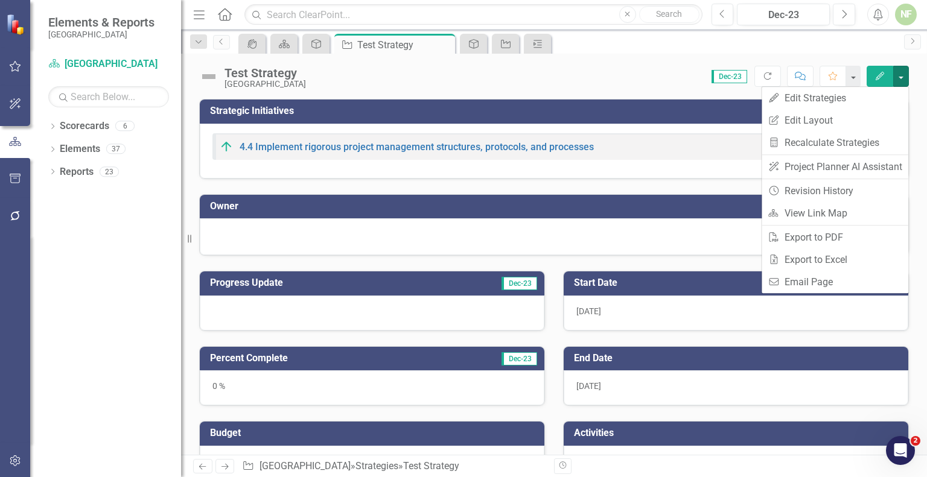
click at [639, 73] on div "Score: 0.00 Dec-23 Completed Refresh Comment Favorite Edit" at bounding box center [610, 76] width 597 height 21
